Goal: Information Seeking & Learning: Learn about a topic

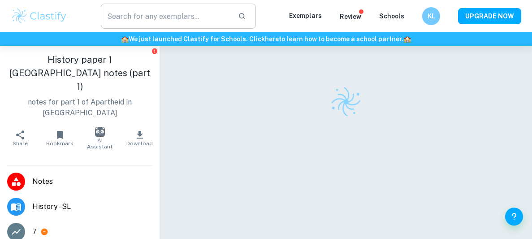
click at [118, 12] on input "text" at bounding box center [166, 16] width 130 height 25
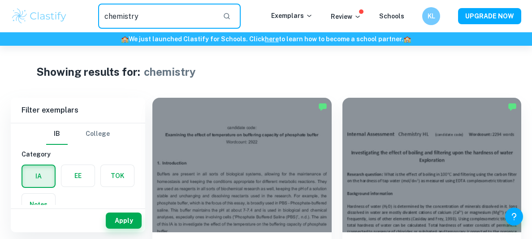
click at [152, 9] on input "chemistry" at bounding box center [157, 16] width 118 height 25
type input "alcohol"
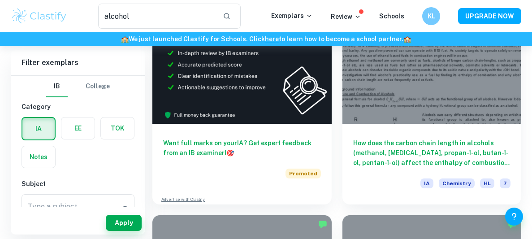
scroll to position [335, 0]
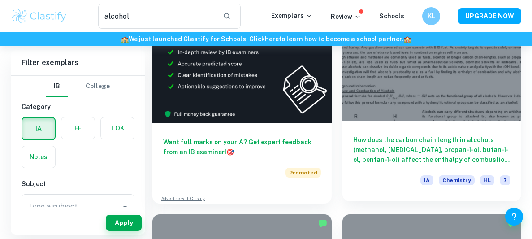
click at [366, 92] on div at bounding box center [432, 54] width 179 height 135
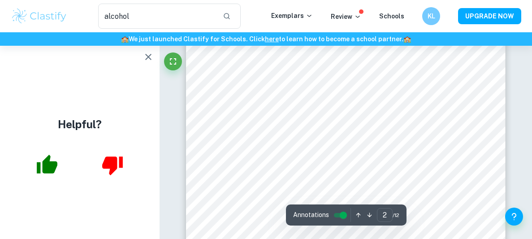
scroll to position [685, 0]
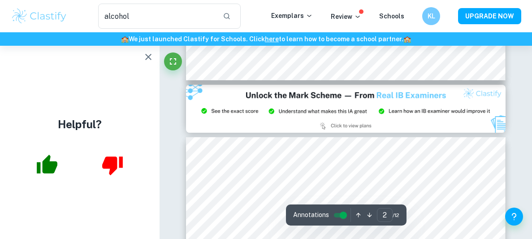
type input "3"
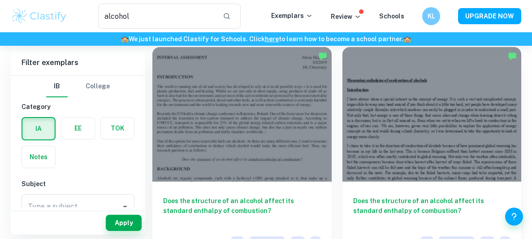
scroll to position [61, 0]
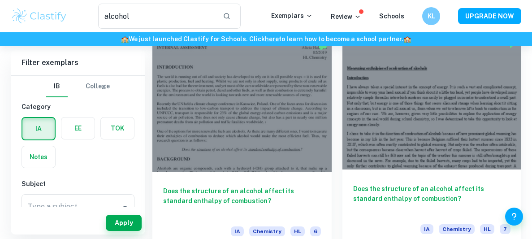
click at [416, 67] on div at bounding box center [432, 102] width 179 height 135
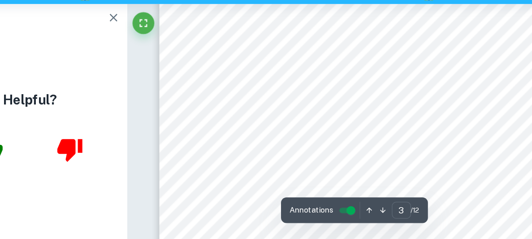
scroll to position [1216, 0]
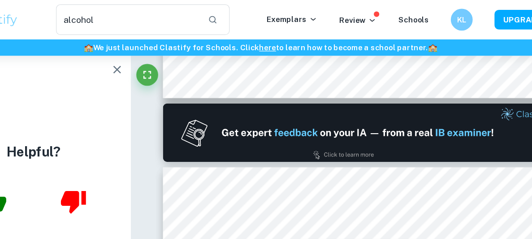
type input "1"
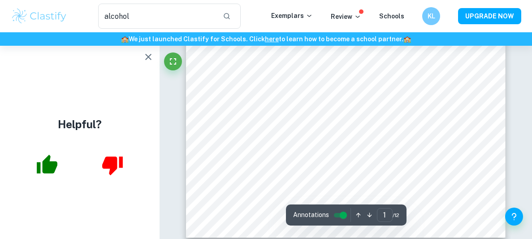
scroll to position [277, 0]
